Goal: Find specific page/section: Find specific page/section

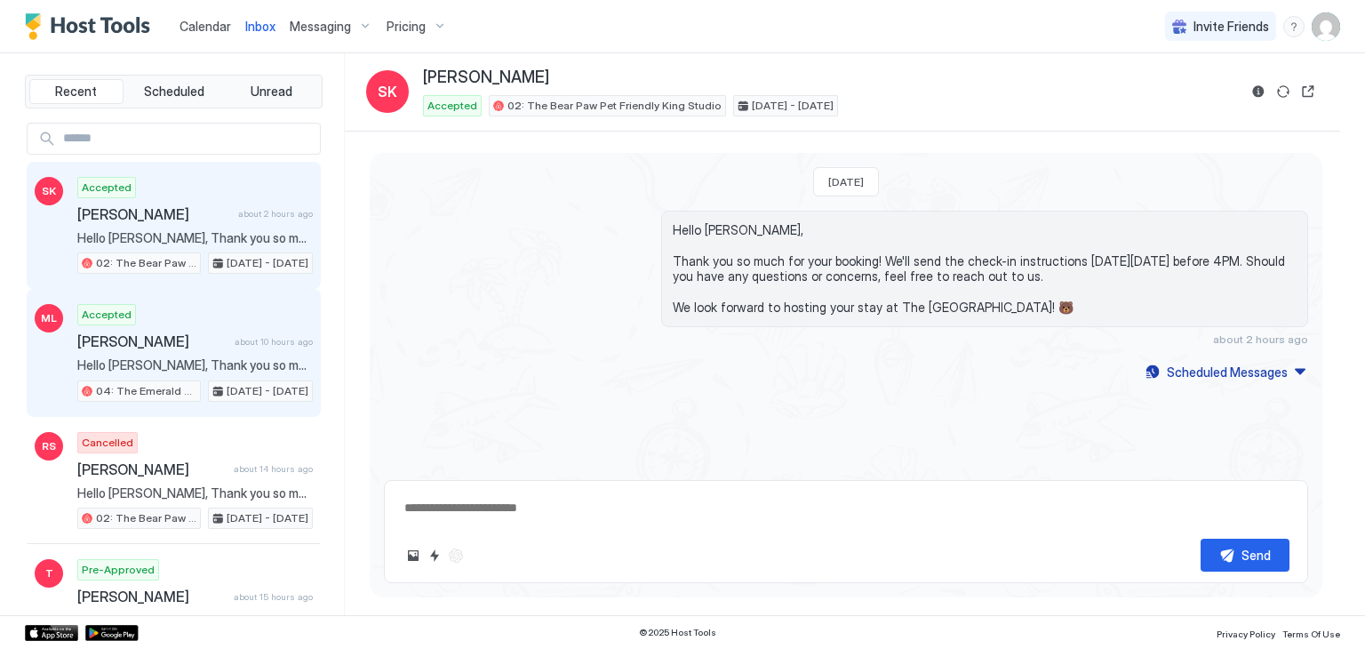
click at [236, 357] on span "Hello [PERSON_NAME], Thank you so much for your booking! We'll send the check-i…" at bounding box center [195, 365] width 236 height 16
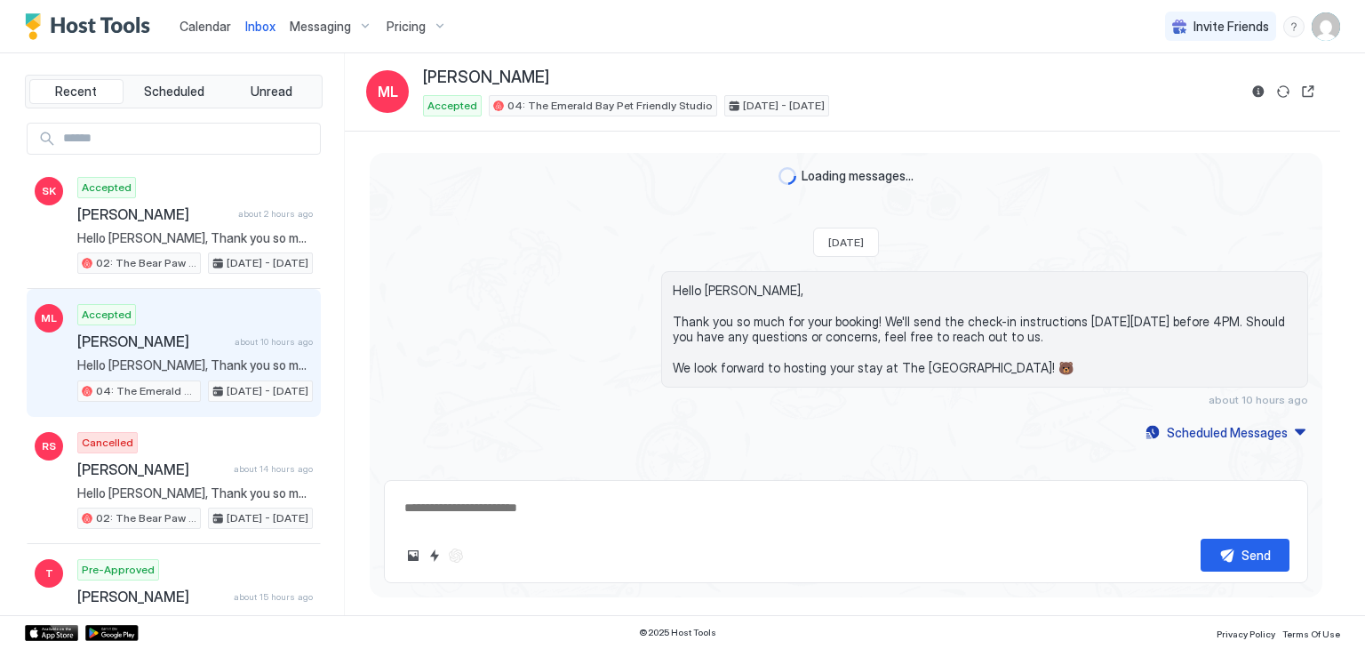
type textarea "*"
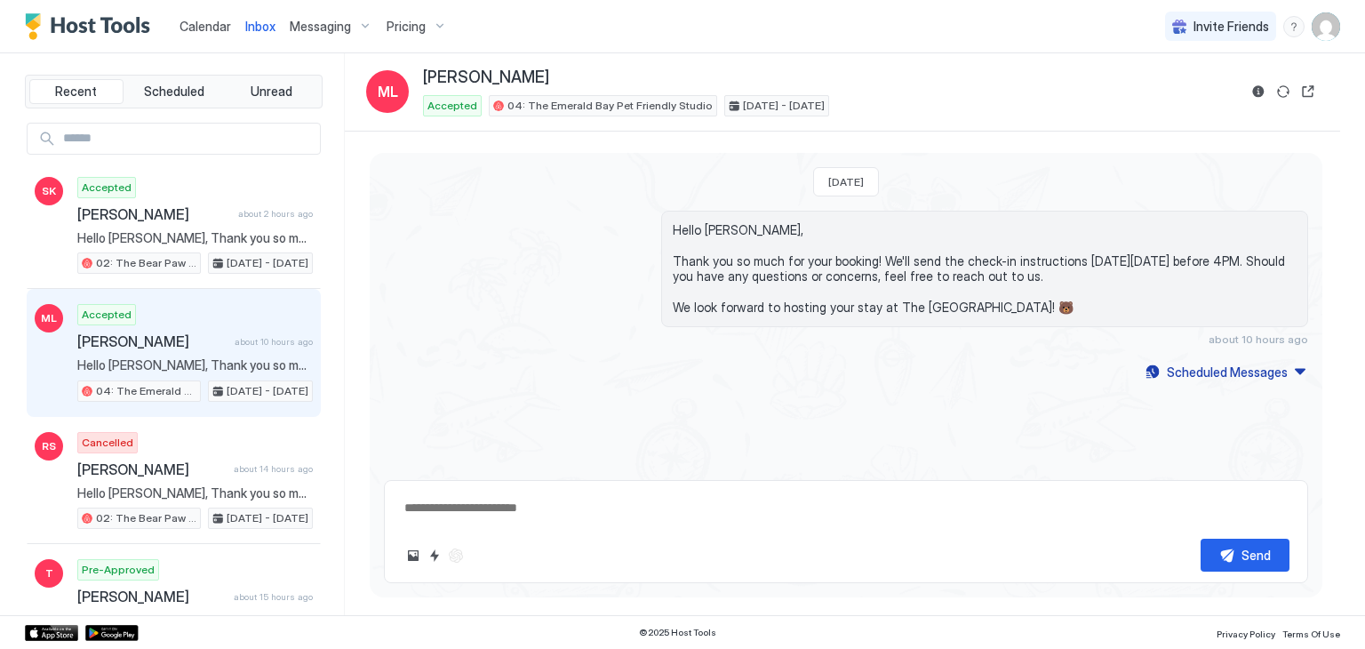
click at [201, 36] on div "Calendar" at bounding box center [205, 26] width 66 height 33
click at [202, 34] on link "Calendar" at bounding box center [206, 26] width 52 height 19
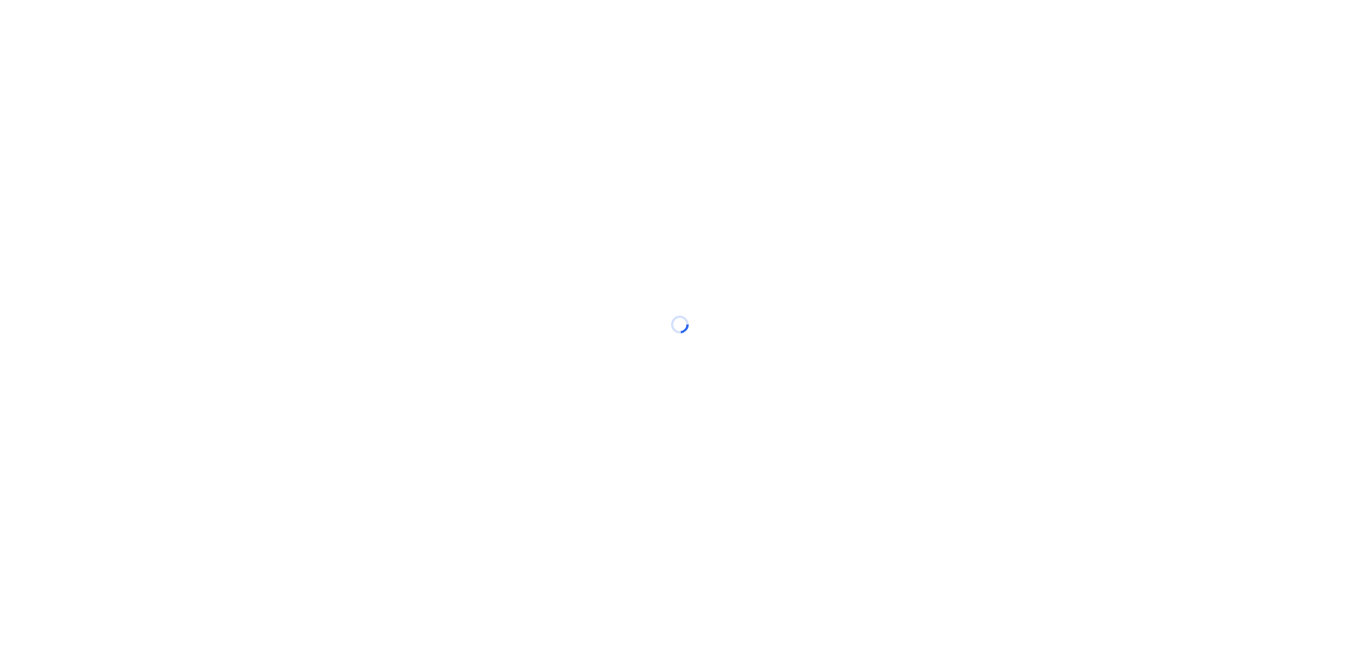
click at [202, 34] on div at bounding box center [682, 324] width 1365 height 649
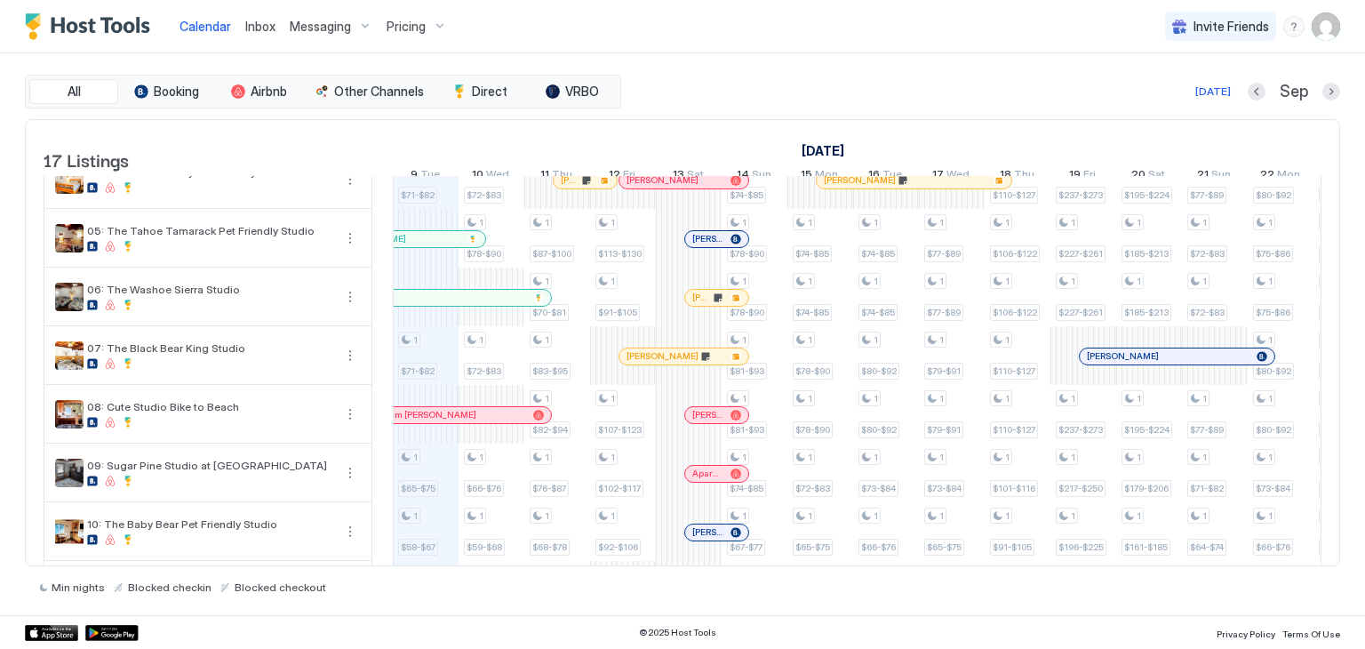
scroll to position [220, 0]
